Goal: Contribute content: Contribute content

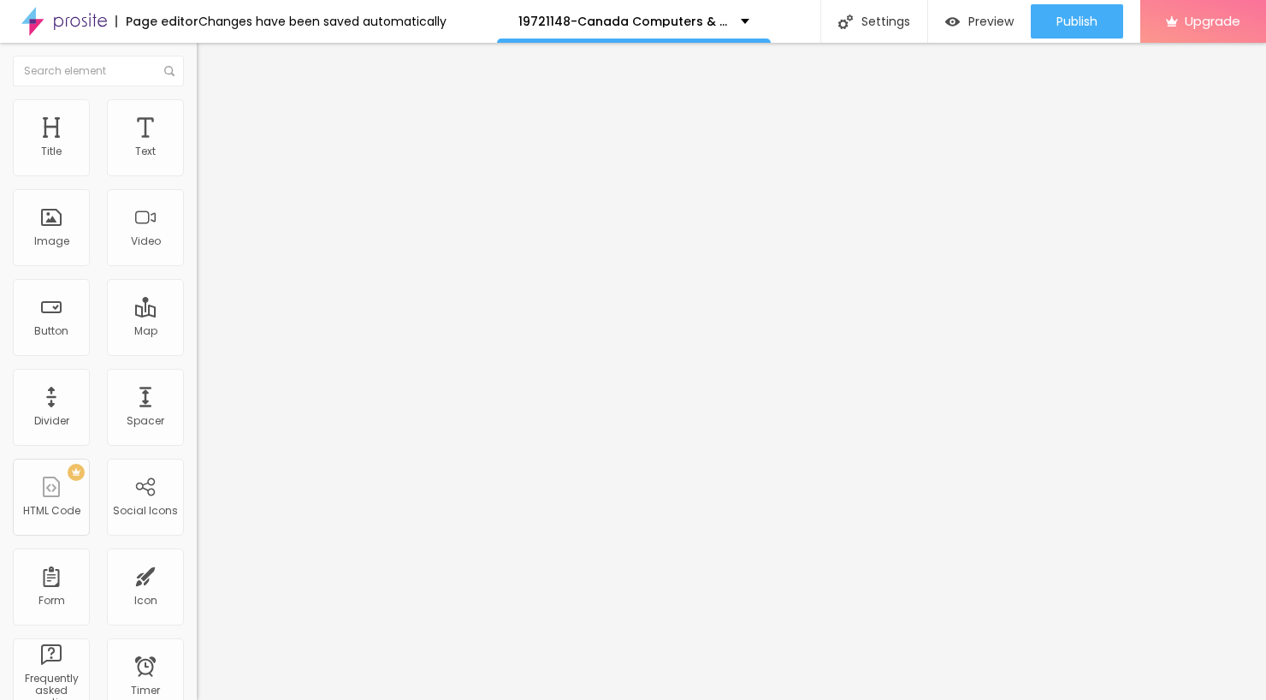
click at [197, 147] on span "Add image" at bounding box center [232, 140] width 70 height 15
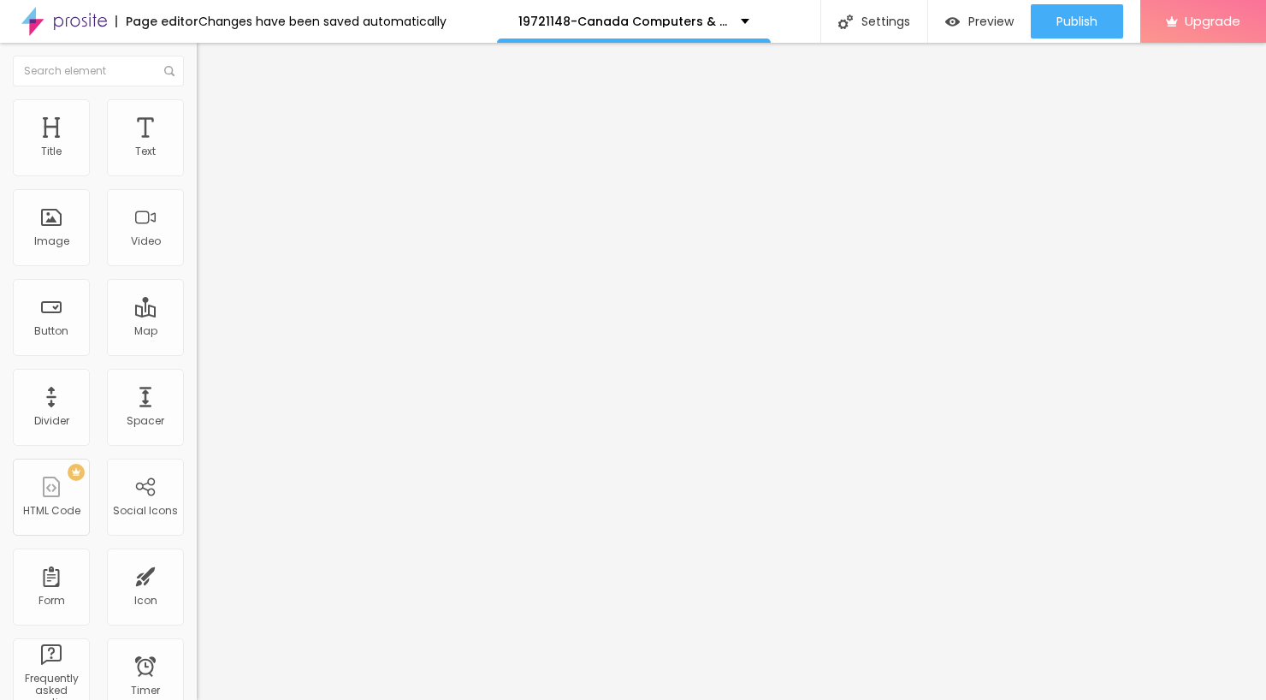
click at [197, 351] on input "https://" at bounding box center [299, 342] width 205 height 17
drag, startPoint x: 95, startPoint y: 455, endPoint x: -7, endPoint y: 455, distance: 101.8
click at [0, 455] on html "Page editor Changes have been saved automatically 19721148-Canada Computers & E…" at bounding box center [633, 350] width 1266 height 700
type input "[URL][DOMAIN_NAME]"
click at [197, 382] on div at bounding box center [295, 377] width 197 height 10
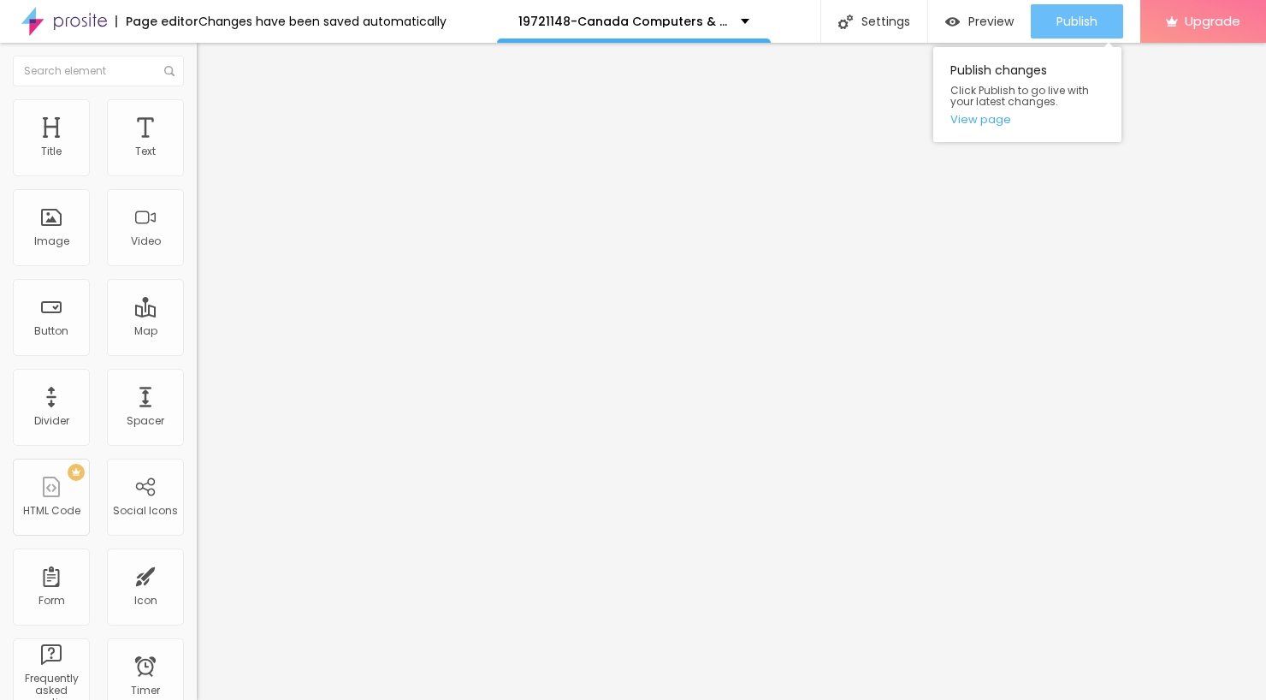
click at [1081, 19] on span "Publish" at bounding box center [1076, 22] width 41 height 14
click at [63, 21] on img at bounding box center [64, 21] width 86 height 43
